Goal: Transaction & Acquisition: Purchase product/service

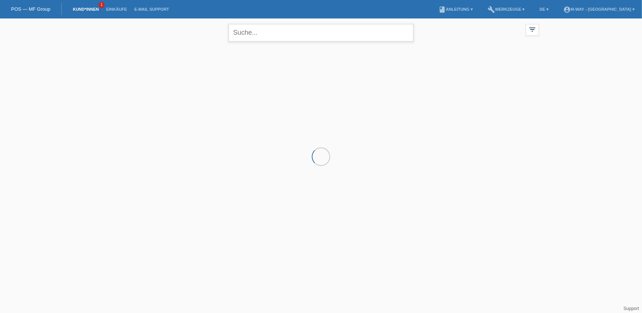
click at [250, 38] on input "text" at bounding box center [321, 32] width 185 height 17
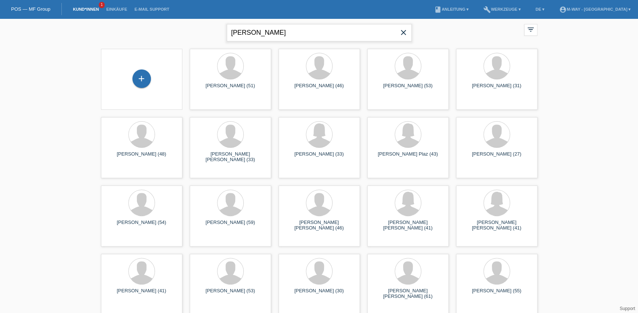
type input "molina"
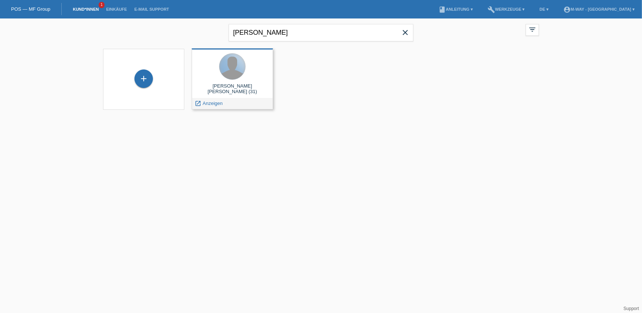
click at [236, 69] on div at bounding box center [233, 67] width 26 height 26
click at [209, 101] on span "Anzeigen" at bounding box center [213, 104] width 20 height 6
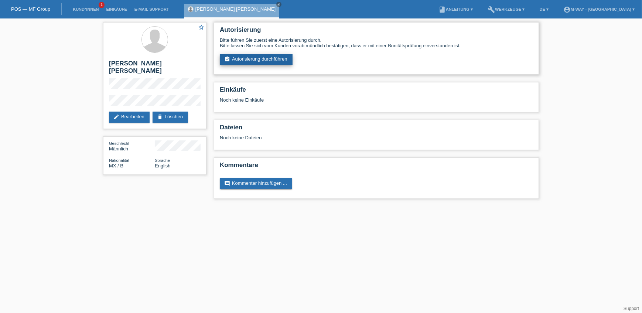
click at [237, 63] on link "assignment_turned_in Autorisierung durchführen" at bounding box center [256, 59] width 73 height 11
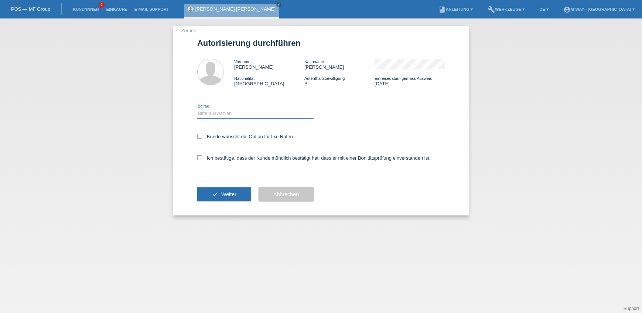
click at [217, 111] on select "Bitte auswählen CHF 1.00 - CHF 499.00 CHF 500.00 - CHF 1'999.00 CHF 2'000.00 - …" at bounding box center [255, 113] width 116 height 9
select select "3"
click at [197, 109] on select "Bitte auswählen CHF 1.00 - CHF 499.00 CHF 500.00 - CHF 1'999.00 CHF 2'000.00 - …" at bounding box center [255, 113] width 116 height 9
click at [205, 138] on label "Kunde wünscht die Option für fixe Raten" at bounding box center [245, 137] width 96 height 6
click at [202, 138] on input "Kunde wünscht die Option für fixe Raten" at bounding box center [199, 136] width 5 height 5
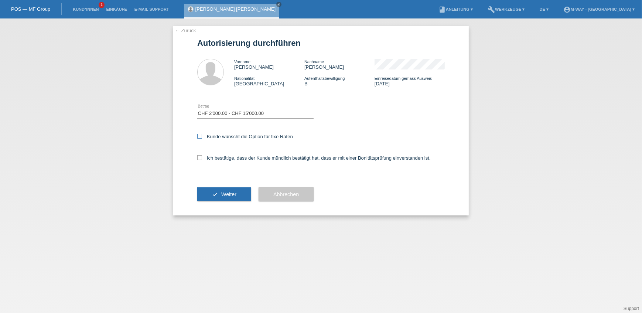
checkbox input "true"
click at [201, 160] on label "Ich bestätige, dass der Kunde mündlich bestätigt hat, dass er mit einer Bonität…" at bounding box center [314, 158] width 234 height 6
click at [201, 160] on input "Ich bestätige, dass der Kunde mündlich bestätigt hat, dass er mit einer Bonität…" at bounding box center [199, 157] width 5 height 5
checkbox input "true"
click at [214, 189] on button "check Weiter" at bounding box center [224, 194] width 54 height 14
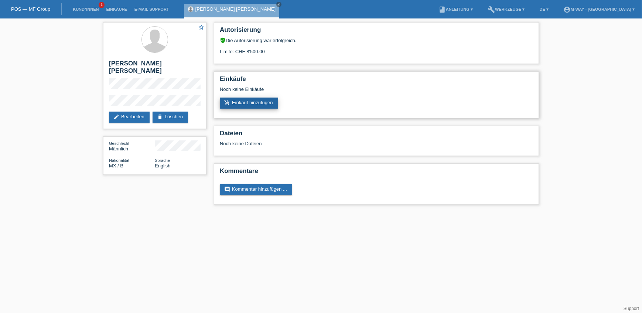
click at [241, 101] on link "add_shopping_cart Einkauf hinzufügen" at bounding box center [249, 103] width 58 height 11
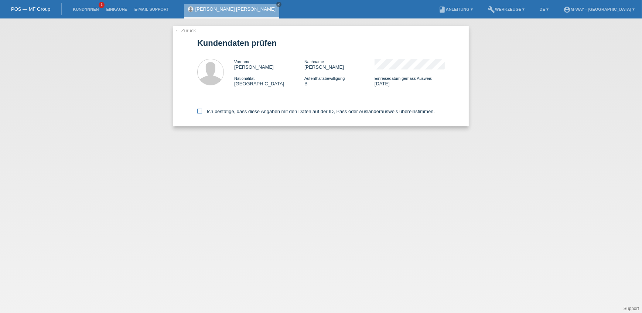
click at [200, 110] on icon at bounding box center [199, 111] width 5 height 5
click at [200, 110] on input "Ich bestätige, dass diese Angaben mit den Daten auf der ID, Pass oder Ausländer…" at bounding box center [199, 111] width 5 height 5
checkbox input "true"
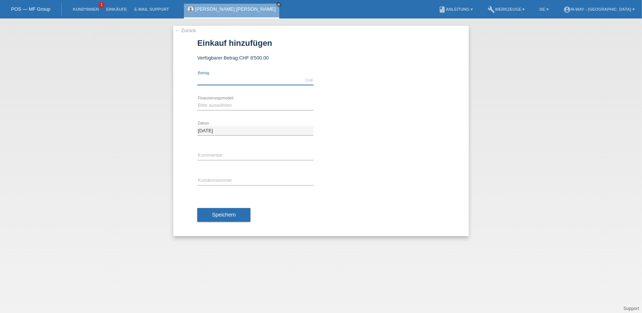
click at [205, 79] on input "text" at bounding box center [255, 80] width 116 height 9
type input "2399.00"
click at [210, 105] on select "Bitte auswählen Fixe Raten Kauf auf Rechnung mit Teilzahlungsoption" at bounding box center [255, 105] width 116 height 9
select select "77"
click at [197, 101] on select "Bitte auswählen Fixe Raten Kauf auf Rechnung mit Teilzahlungsoption" at bounding box center [255, 105] width 116 height 9
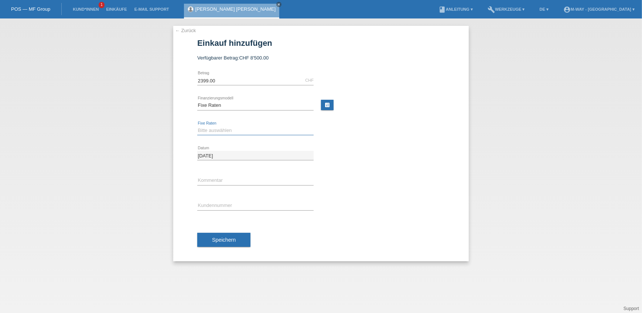
click at [225, 133] on select "Bitte auswählen 4 Raten 5 Raten 6 Raten 7 Raten 8 Raten 9 Raten 10 Raten 11 Rat…" at bounding box center [255, 130] width 116 height 9
select select "172"
click at [197, 126] on select "Bitte auswählen 4 Raten 5 Raten 6 Raten 7 Raten 8 Raten 9 Raten 10 Raten 11 Rat…" at bounding box center [255, 130] width 116 height 9
click at [223, 176] on input "text" at bounding box center [255, 180] width 116 height 9
type input "Belegnummer : 67499/6"
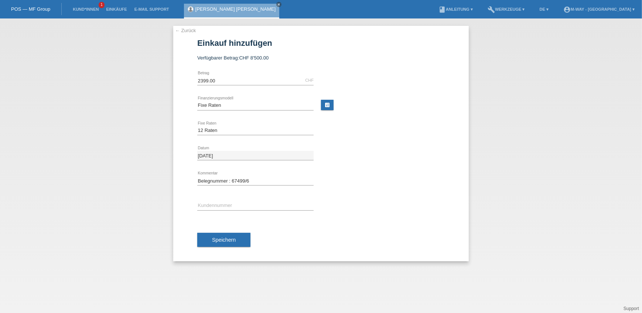
click at [225, 214] on div "error Kundennummer" at bounding box center [255, 205] width 116 height 25
click at [225, 207] on input "text" at bounding box center [255, 205] width 116 height 9
type input "K066957"
click at [218, 241] on span "Speichern" at bounding box center [224, 240] width 24 height 6
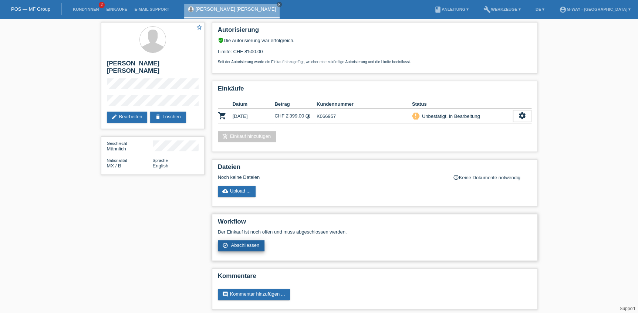
click at [244, 245] on link "check_circle_outline Abschliessen" at bounding box center [241, 245] width 47 height 11
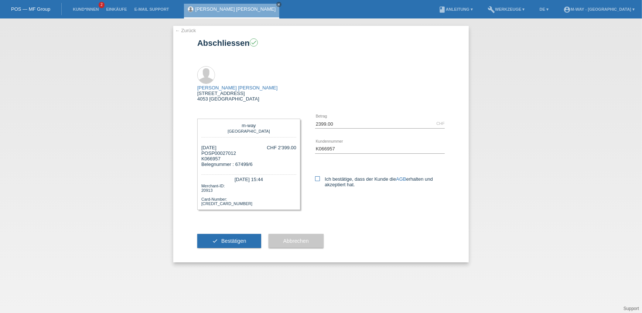
click at [321, 176] on label "Ich bestätige, dass der Kunde die AGB erhalten und akzeptiert hat." at bounding box center [380, 181] width 130 height 11
click at [320, 176] on input "Ich bestätige, dass der Kunde die AGB erhalten und akzeptiert hat." at bounding box center [317, 178] width 5 height 5
checkbox input "true"
click at [239, 238] on span "Bestätigen" at bounding box center [233, 241] width 25 height 6
